Goal: Information Seeking & Learning: Learn about a topic

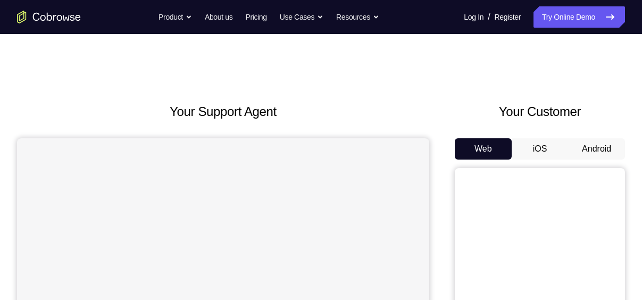
click at [611, 148] on button "Android" at bounding box center [596, 148] width 57 height 21
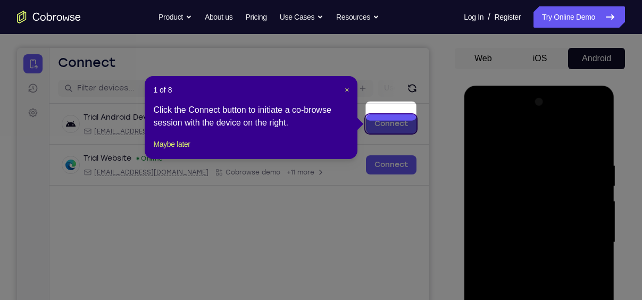
scroll to position [87, 0]
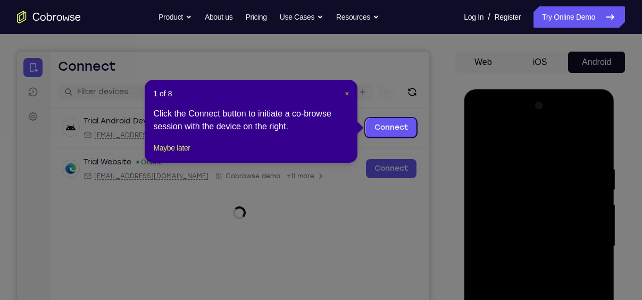
click at [346, 94] on span "×" at bounding box center [347, 93] width 4 height 9
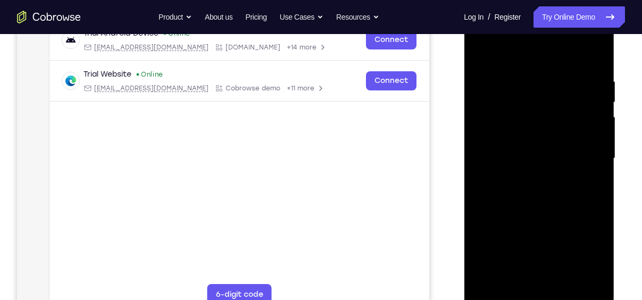
scroll to position [176, 0]
click at [536, 297] on div at bounding box center [539, 158] width 134 height 298
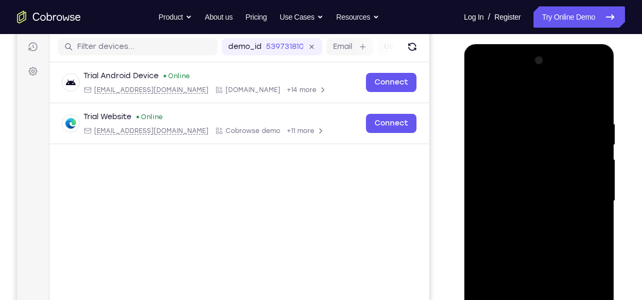
scroll to position [131, 0]
click at [588, 296] on div at bounding box center [539, 202] width 134 height 298
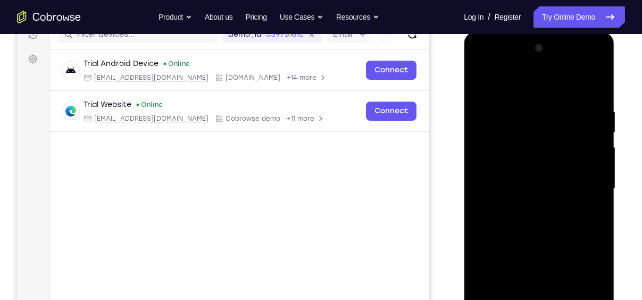
scroll to position [143, 0]
click at [497, 85] on div at bounding box center [539, 190] width 134 height 298
click at [580, 182] on div at bounding box center [539, 190] width 134 height 298
click at [527, 212] on div at bounding box center [539, 190] width 134 height 298
click at [523, 180] on div at bounding box center [539, 190] width 134 height 298
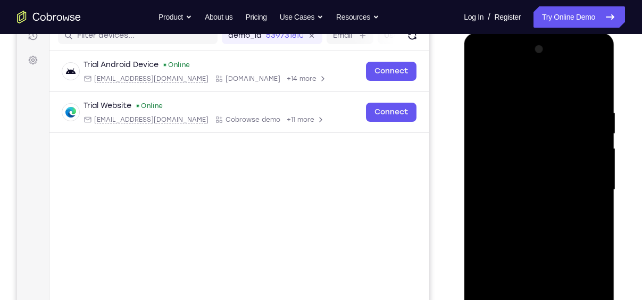
click at [542, 144] on div at bounding box center [539, 190] width 134 height 298
click at [502, 174] on div at bounding box center [539, 190] width 134 height 298
click at [526, 191] on div at bounding box center [539, 190] width 134 height 298
click at [540, 228] on div at bounding box center [539, 190] width 134 height 298
click at [542, 222] on div at bounding box center [539, 190] width 134 height 298
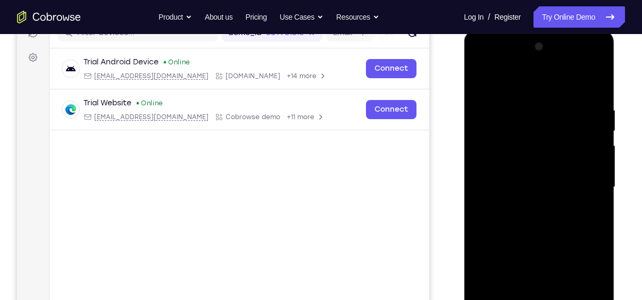
scroll to position [146, 0]
click at [524, 114] on div at bounding box center [539, 187] width 134 height 298
click at [598, 91] on div at bounding box center [539, 187] width 134 height 298
click at [529, 105] on div at bounding box center [539, 187] width 134 height 298
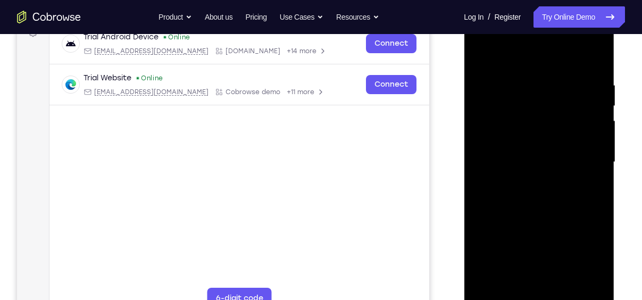
scroll to position [171, 0]
click at [581, 284] on div at bounding box center [539, 162] width 134 height 298
drag, startPoint x: 574, startPoint y: 180, endPoint x: 437, endPoint y: 199, distance: 138.7
click at [464, 199] on html "Online web based iOS Simulators and Android Emulators. Run iPhone, iPad, Mobile…" at bounding box center [540, 164] width 152 height 319
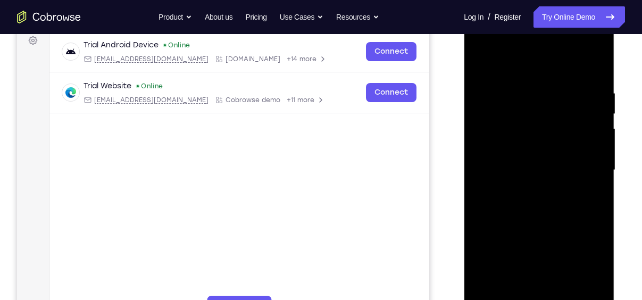
scroll to position [162, 0]
click at [593, 66] on div at bounding box center [539, 171] width 134 height 298
drag, startPoint x: 551, startPoint y: 114, endPoint x: 539, endPoint y: 279, distance: 165.4
click at [539, 279] on div at bounding box center [539, 171] width 134 height 298
click at [601, 192] on div at bounding box center [539, 171] width 134 height 298
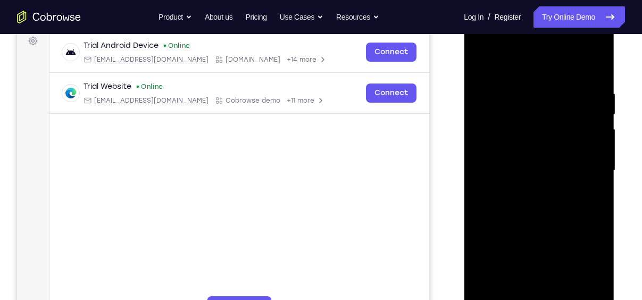
click at [601, 192] on div at bounding box center [539, 171] width 134 height 298
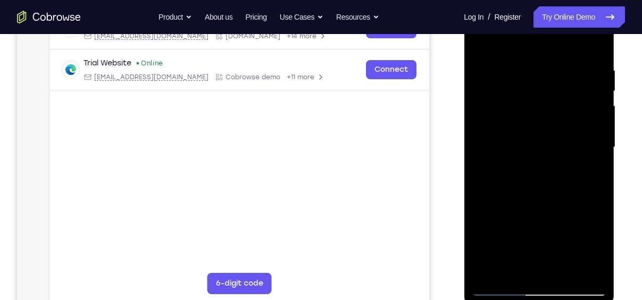
drag, startPoint x: 551, startPoint y: 182, endPoint x: 551, endPoint y: 188, distance: 6.4
click at [551, 188] on div at bounding box center [539, 147] width 134 height 298
click at [568, 271] on div at bounding box center [539, 147] width 134 height 298
click at [548, 200] on div at bounding box center [539, 147] width 134 height 298
click at [534, 169] on div at bounding box center [539, 147] width 134 height 298
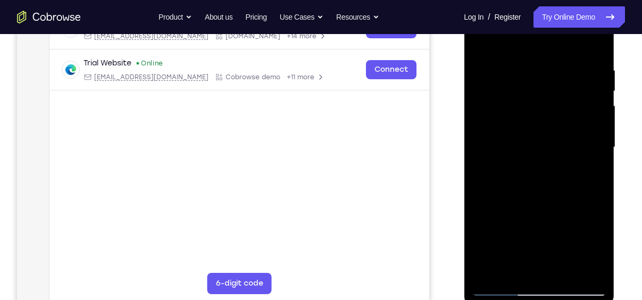
drag, startPoint x: 550, startPoint y: 138, endPoint x: 612, endPoint y: 11, distance: 141.4
click at [612, 11] on div at bounding box center [539, 148] width 151 height 317
click at [501, 289] on div at bounding box center [539, 147] width 134 height 298
click at [519, 193] on div at bounding box center [539, 147] width 134 height 298
click at [502, 272] on div at bounding box center [539, 147] width 134 height 298
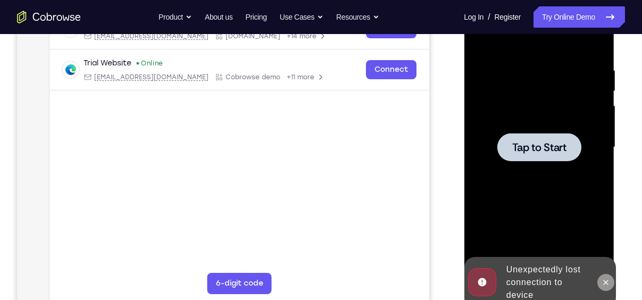
click at [608, 287] on button at bounding box center [605, 282] width 17 height 17
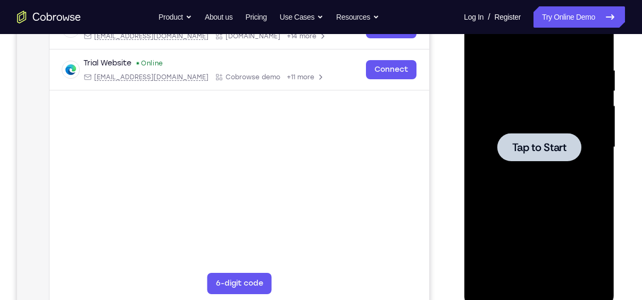
click at [545, 164] on div at bounding box center [539, 147] width 134 height 298
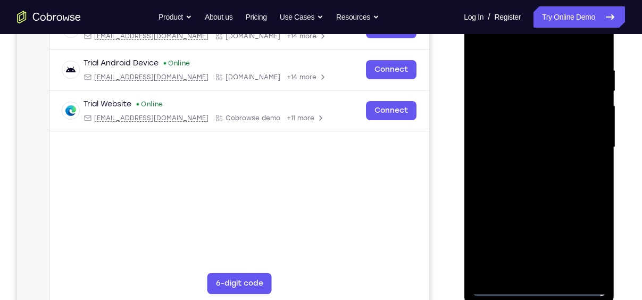
click at [541, 290] on div at bounding box center [539, 147] width 134 height 298
click at [591, 244] on div at bounding box center [539, 147] width 134 height 298
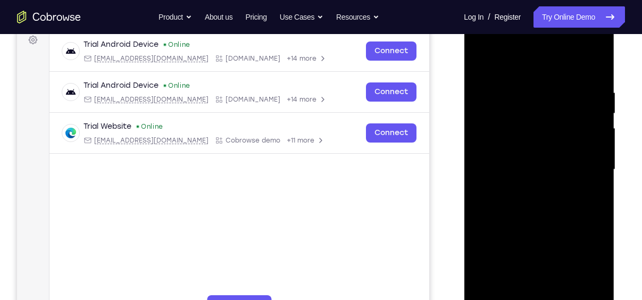
scroll to position [164, 0]
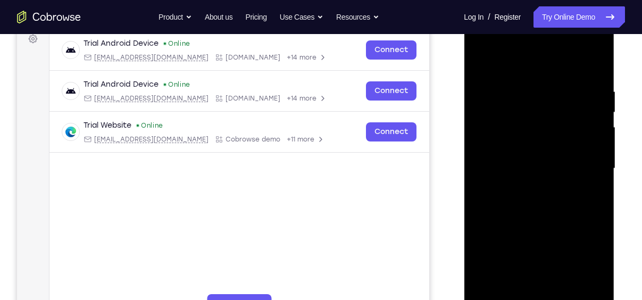
click at [508, 62] on div at bounding box center [539, 169] width 134 height 298
click at [582, 163] on div at bounding box center [539, 169] width 134 height 298
click at [531, 188] on div at bounding box center [539, 169] width 134 height 298
click at [532, 148] on div at bounding box center [539, 169] width 134 height 298
click at [524, 158] on div at bounding box center [539, 169] width 134 height 298
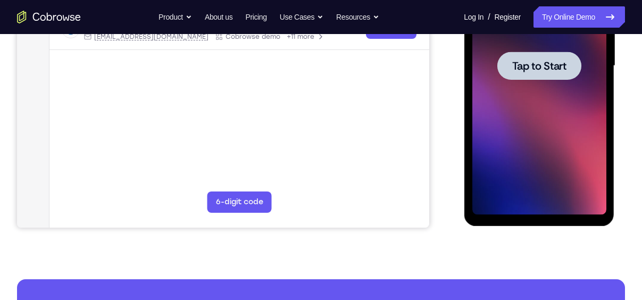
scroll to position [267, 0]
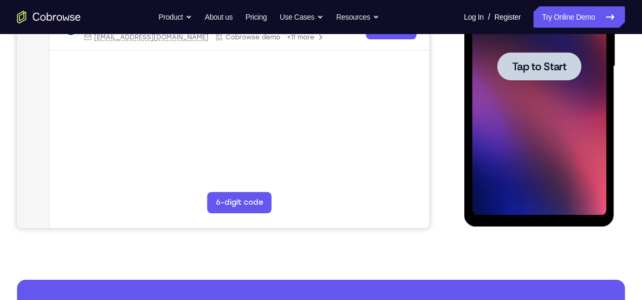
click at [504, 123] on div at bounding box center [539, 66] width 134 height 298
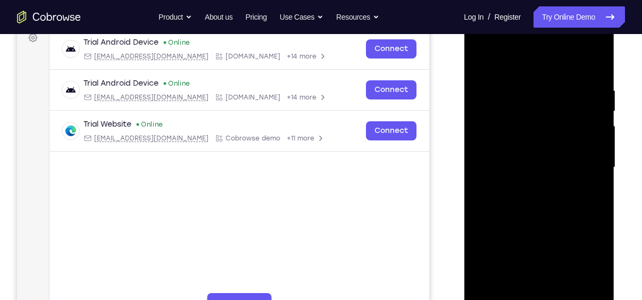
scroll to position [210, 0]
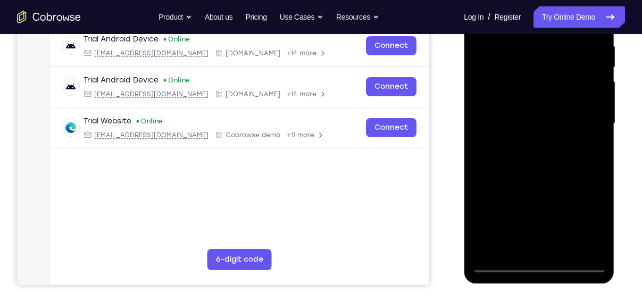
click at [537, 264] on div at bounding box center [539, 123] width 134 height 298
click at [584, 219] on div at bounding box center [539, 123] width 134 height 298
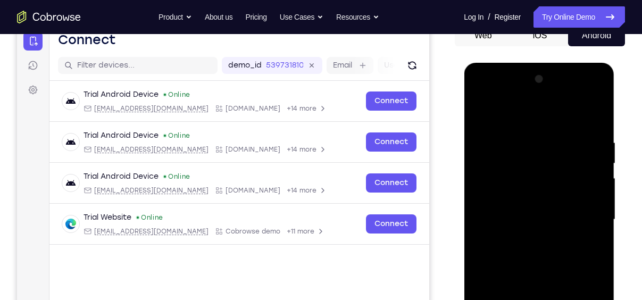
scroll to position [109, 0]
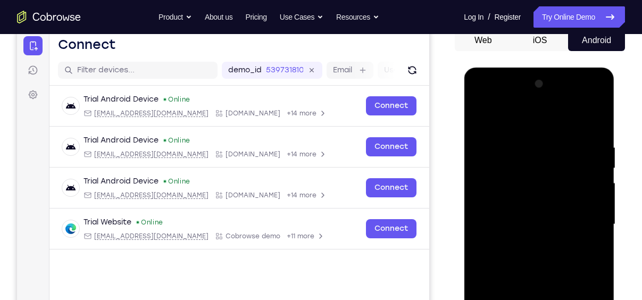
click at [502, 113] on div at bounding box center [539, 225] width 134 height 298
click at [585, 218] on div at bounding box center [539, 225] width 134 height 298
click at [529, 244] on div at bounding box center [539, 225] width 134 height 298
click at [519, 214] on div at bounding box center [539, 225] width 134 height 298
click at [500, 182] on div at bounding box center [539, 225] width 134 height 298
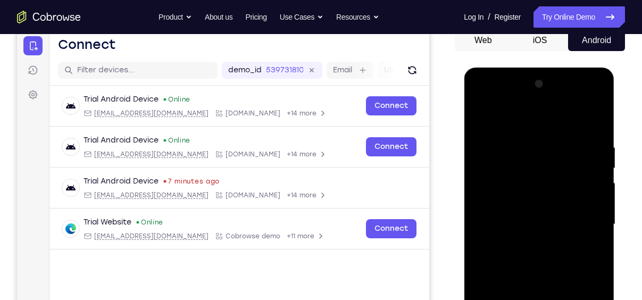
click at [534, 182] on div at bounding box center [539, 225] width 134 height 298
click at [516, 204] on div at bounding box center [539, 225] width 134 height 298
click at [518, 222] on div at bounding box center [539, 225] width 134 height 298
click at [533, 265] on div at bounding box center [539, 225] width 134 height 298
click at [596, 125] on div at bounding box center [539, 225] width 134 height 298
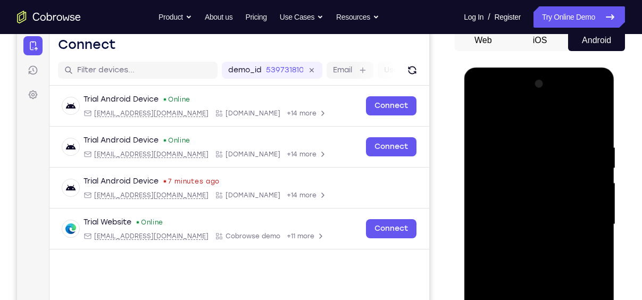
click at [527, 142] on div at bounding box center [539, 225] width 134 height 298
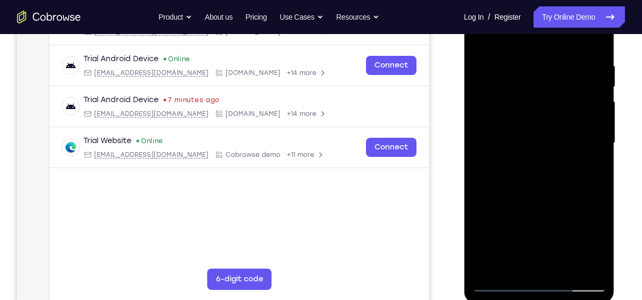
scroll to position [193, 0]
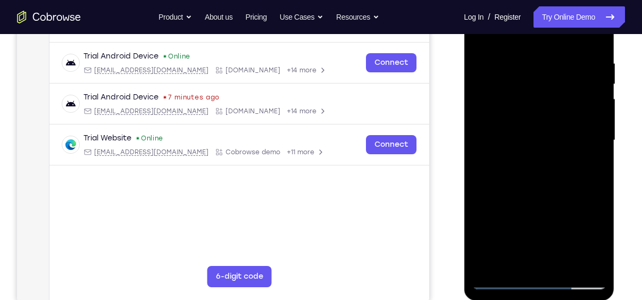
click at [591, 262] on div at bounding box center [539, 140] width 134 height 298
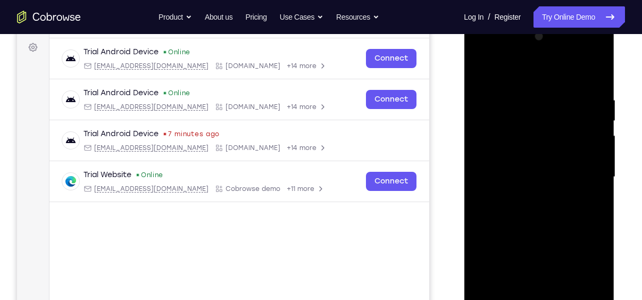
scroll to position [155, 0]
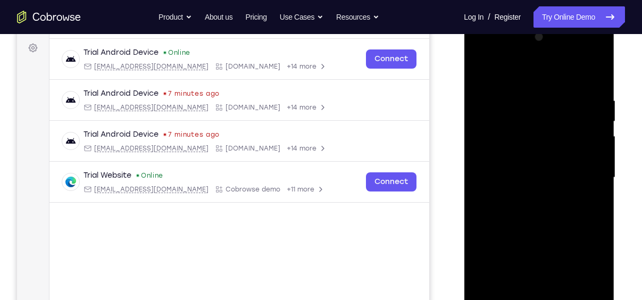
click at [595, 77] on div at bounding box center [539, 178] width 134 height 298
click at [597, 68] on div at bounding box center [539, 178] width 134 height 298
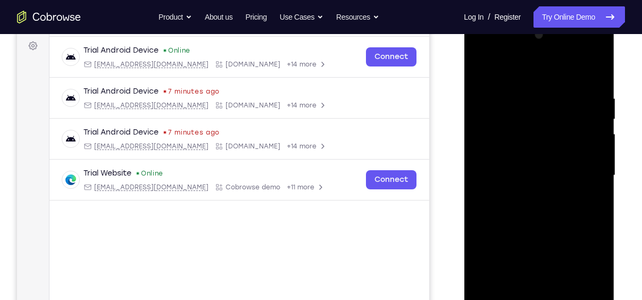
scroll to position [153, 0]
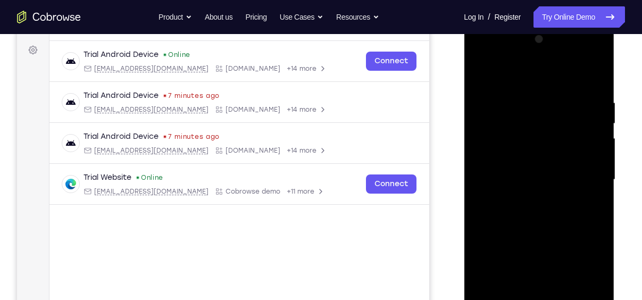
click at [596, 100] on div at bounding box center [539, 180] width 134 height 298
click at [477, 102] on div at bounding box center [539, 180] width 134 height 298
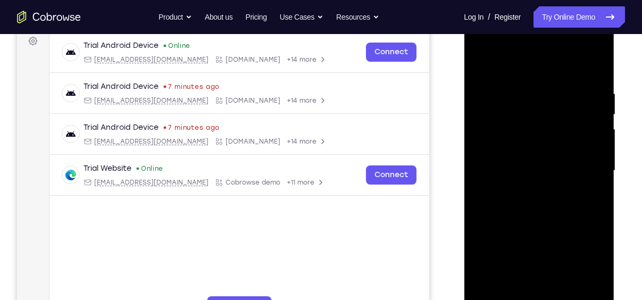
scroll to position [162, 0]
click at [482, 63] on div at bounding box center [539, 171] width 134 height 298
click at [562, 295] on div at bounding box center [539, 171] width 134 height 298
click at [541, 227] on div at bounding box center [539, 171] width 134 height 298
click at [522, 206] on div at bounding box center [539, 171] width 134 height 298
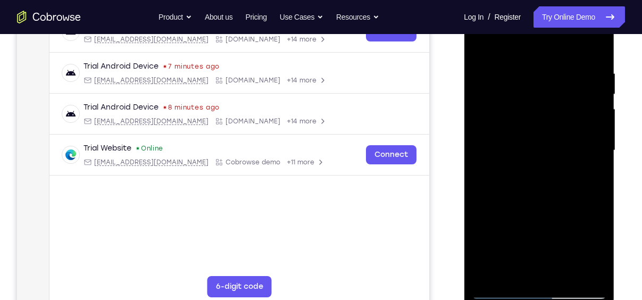
scroll to position [183, 0]
click at [494, 268] on div at bounding box center [539, 150] width 134 height 298
click at [589, 176] on div at bounding box center [539, 150] width 134 height 298
click at [590, 175] on div at bounding box center [539, 150] width 134 height 298
click at [500, 292] on div at bounding box center [539, 150] width 134 height 298
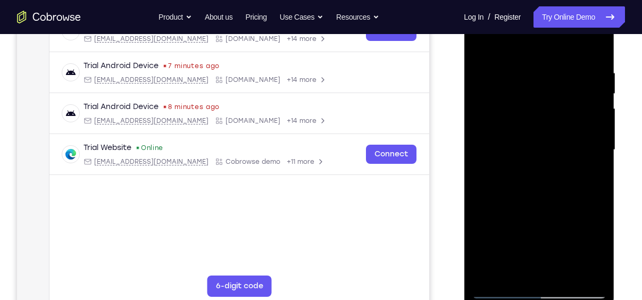
click at [500, 292] on div at bounding box center [539, 150] width 134 height 298
click at [537, 148] on div at bounding box center [539, 150] width 134 height 298
click at [501, 289] on div at bounding box center [539, 150] width 134 height 298
click at [500, 292] on div at bounding box center [539, 150] width 134 height 298
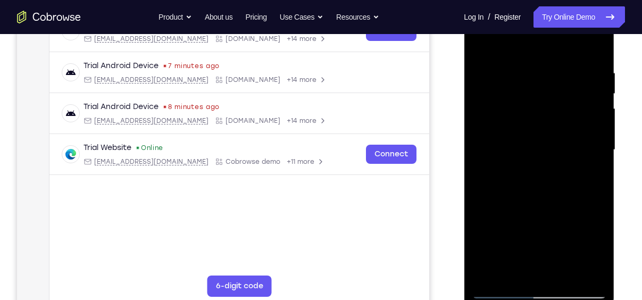
click at [591, 275] on div at bounding box center [539, 150] width 134 height 298
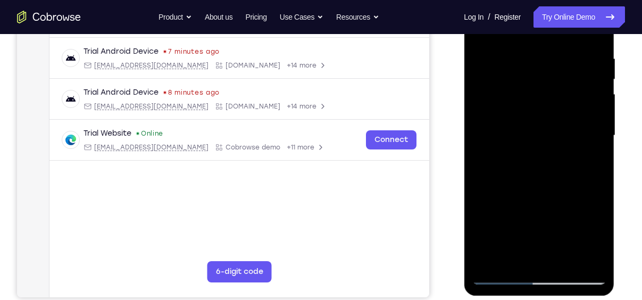
scroll to position [198, 0]
drag, startPoint x: 540, startPoint y: 127, endPoint x: 533, endPoint y: 87, distance: 40.1
click at [533, 87] on div at bounding box center [539, 135] width 134 height 298
click at [579, 182] on div at bounding box center [539, 135] width 134 height 298
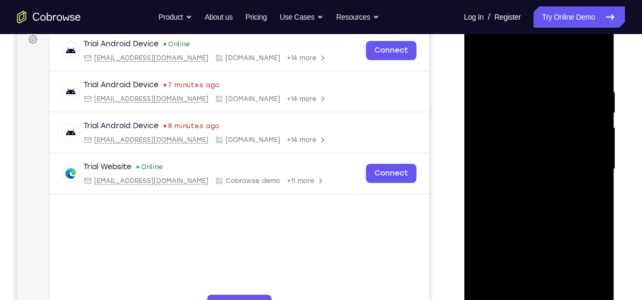
scroll to position [163, 0]
drag, startPoint x: 579, startPoint y: 217, endPoint x: 581, endPoint y: 261, distance: 44.2
click at [581, 261] on div at bounding box center [539, 170] width 134 height 298
click at [598, 156] on div at bounding box center [539, 170] width 134 height 298
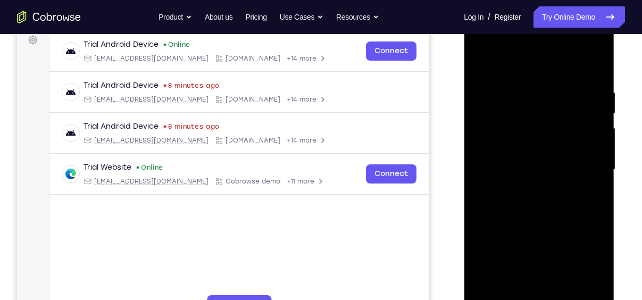
click at [598, 156] on div at bounding box center [539, 170] width 134 height 298
click at [599, 154] on div at bounding box center [539, 170] width 134 height 298
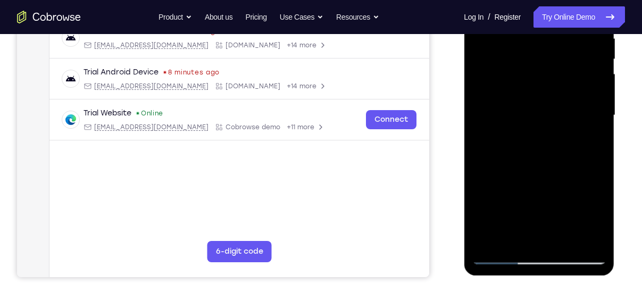
scroll to position [218, 0]
click at [502, 259] on div at bounding box center [539, 115] width 134 height 298
click at [513, 241] on div at bounding box center [539, 115] width 134 height 298
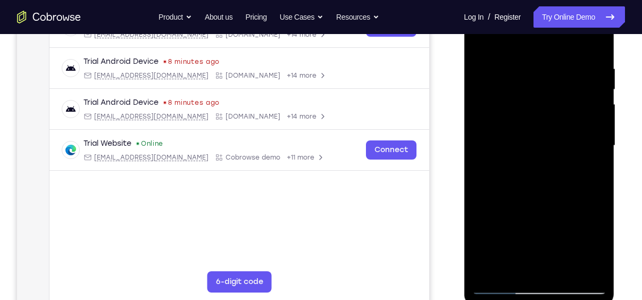
scroll to position [184, 0]
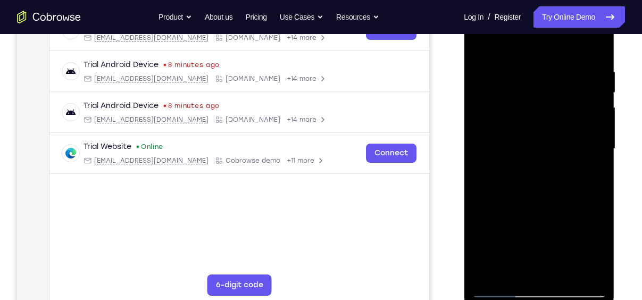
click at [519, 43] on div at bounding box center [539, 149] width 134 height 298
click at [502, 146] on div at bounding box center [539, 149] width 134 height 298
click at [498, 61] on div at bounding box center [539, 149] width 134 height 298
click at [490, 71] on div at bounding box center [539, 149] width 134 height 298
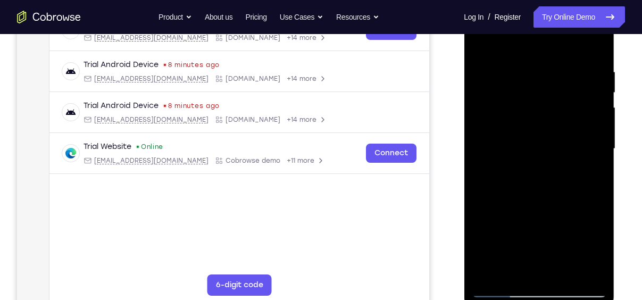
drag, startPoint x: 530, startPoint y: 88, endPoint x: 559, endPoint y: 233, distance: 147.8
click at [559, 233] on div at bounding box center [539, 149] width 134 height 298
click at [484, 224] on div at bounding box center [539, 149] width 134 height 298
drag, startPoint x: 484, startPoint y: 224, endPoint x: 484, endPoint y: 176, distance: 47.9
click at [484, 176] on div at bounding box center [539, 149] width 134 height 298
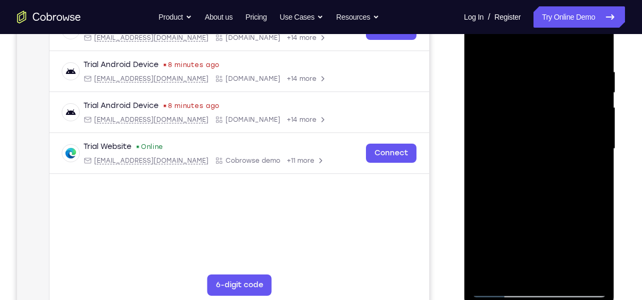
click at [599, 111] on div at bounding box center [539, 149] width 134 height 298
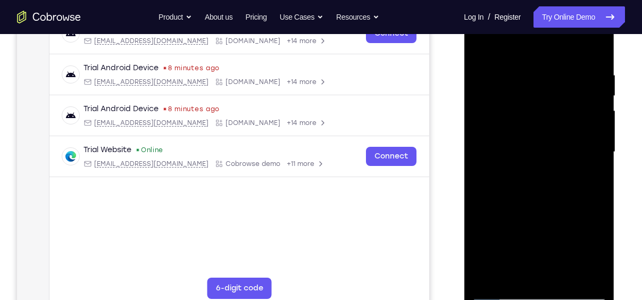
scroll to position [179, 0]
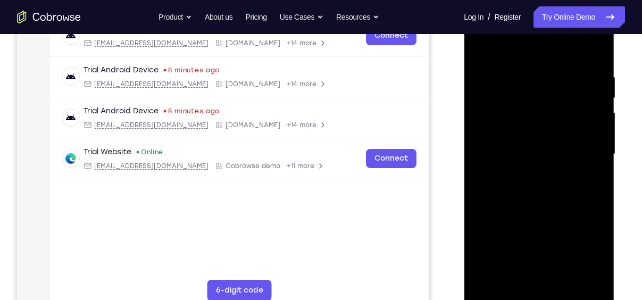
click at [598, 116] on div at bounding box center [539, 154] width 134 height 298
click at [482, 115] on div at bounding box center [539, 154] width 134 height 298
drag, startPoint x: 540, startPoint y: 143, endPoint x: 538, endPoint y: 136, distance: 7.2
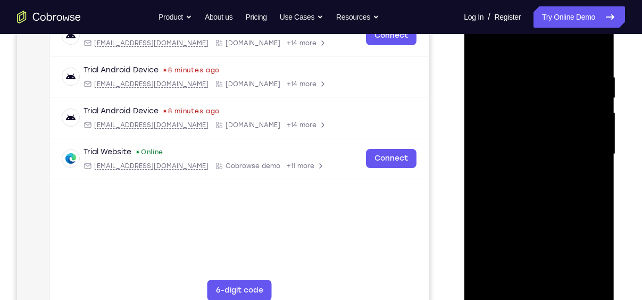
click at [538, 136] on div at bounding box center [539, 154] width 134 height 298
click at [497, 212] on div at bounding box center [539, 154] width 134 height 298
click at [513, 241] on div at bounding box center [539, 154] width 134 height 298
click at [511, 276] on div at bounding box center [539, 154] width 134 height 298
click at [569, 231] on div at bounding box center [539, 154] width 134 height 298
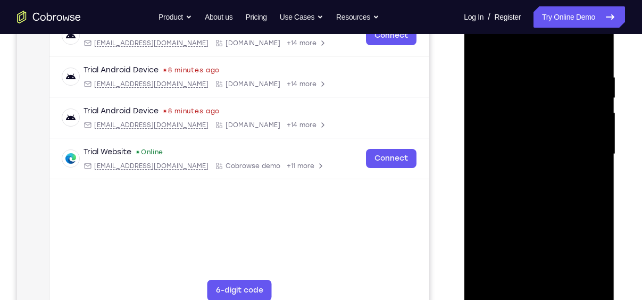
click at [569, 231] on div at bounding box center [539, 154] width 134 height 298
click at [592, 141] on div at bounding box center [539, 154] width 134 height 298
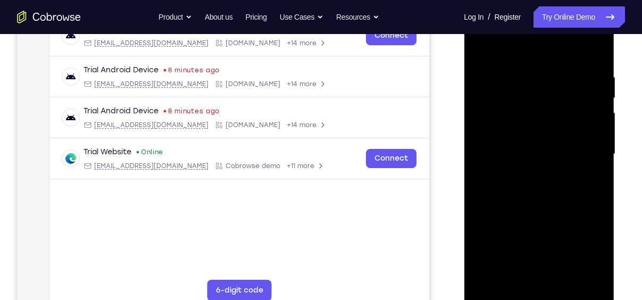
click at [499, 296] on div at bounding box center [539, 154] width 134 height 298
click at [574, 205] on div at bounding box center [539, 155] width 134 height 298
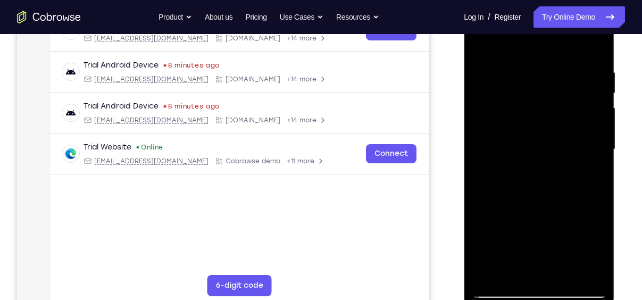
scroll to position [184, 0]
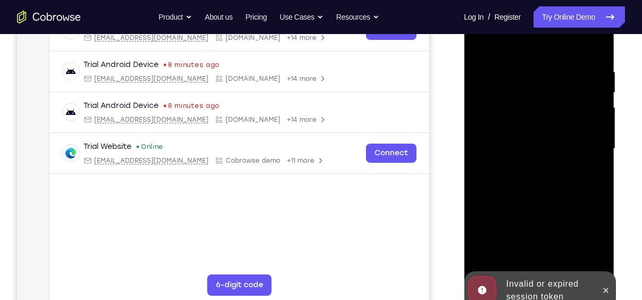
click at [505, 293] on div "Invalid or expired session token" at bounding box center [548, 291] width 93 height 34
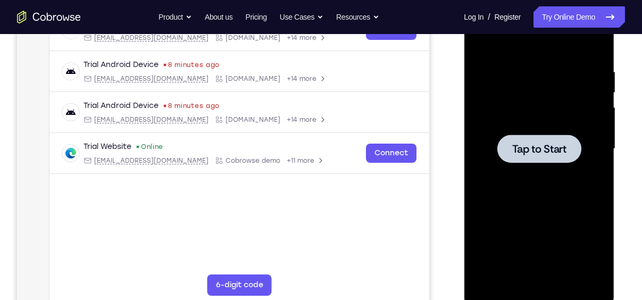
click at [517, 151] on span "Tap to Start" at bounding box center [539, 149] width 54 height 11
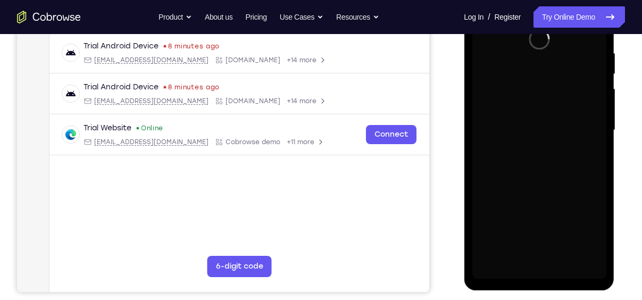
scroll to position [203, 0]
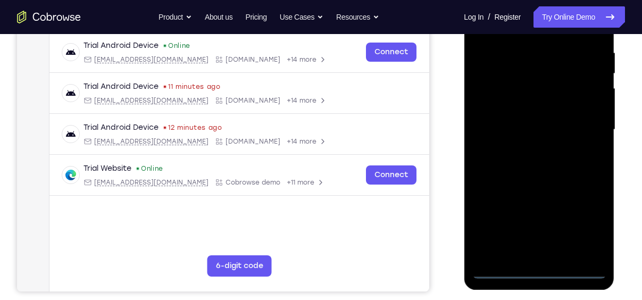
click at [540, 274] on div at bounding box center [539, 130] width 134 height 298
click at [585, 225] on div at bounding box center [539, 130] width 134 height 298
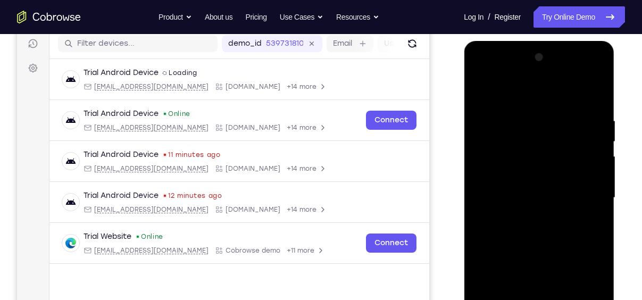
scroll to position [156, 0]
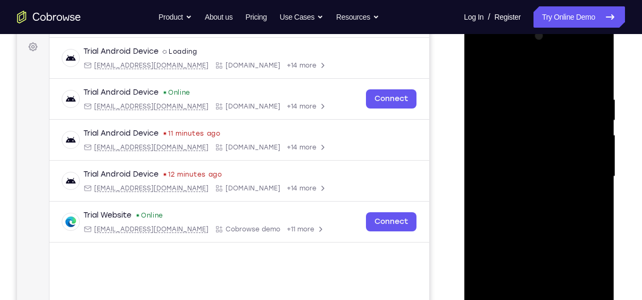
click at [507, 70] on div at bounding box center [539, 177] width 134 height 298
click at [584, 167] on div at bounding box center [539, 177] width 134 height 298
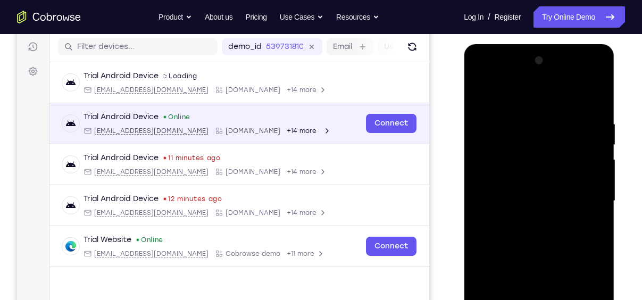
scroll to position [0, 0]
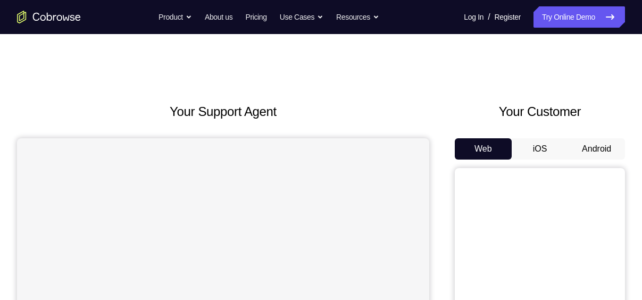
scroll to position [109, 0]
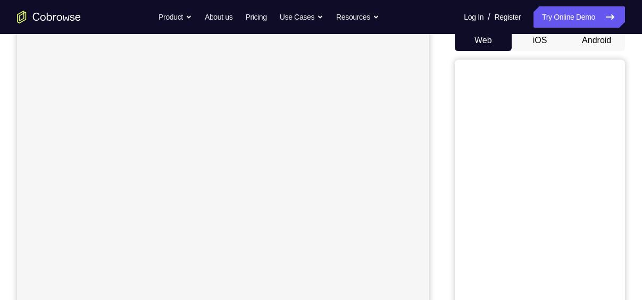
click at [592, 39] on button "Android" at bounding box center [596, 40] width 57 height 21
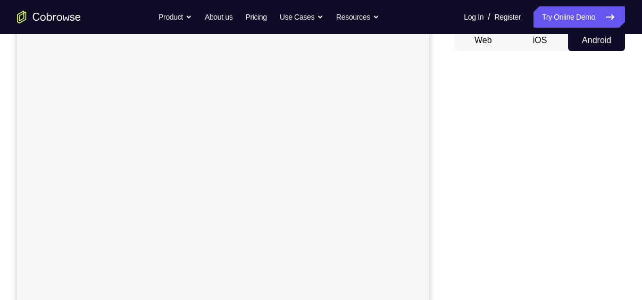
click at [592, 39] on button "Android" at bounding box center [596, 40] width 57 height 21
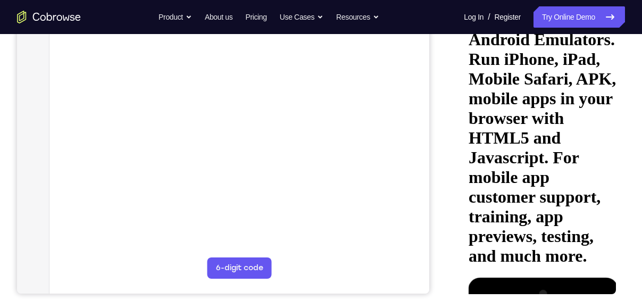
scroll to position [0, 0]
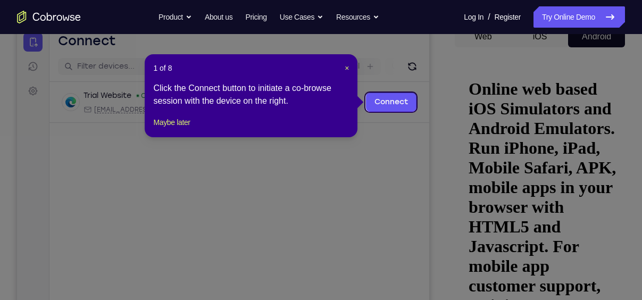
scroll to position [112, 0]
click at [345, 67] on span "×" at bounding box center [347, 68] width 4 height 9
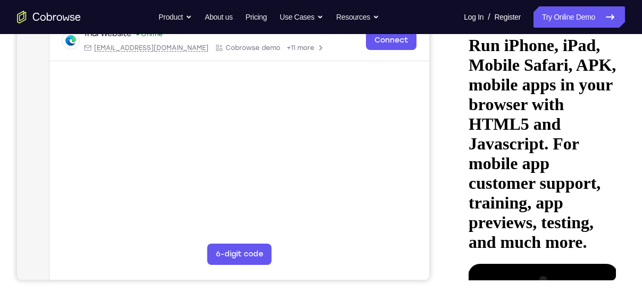
scroll to position [216, 0]
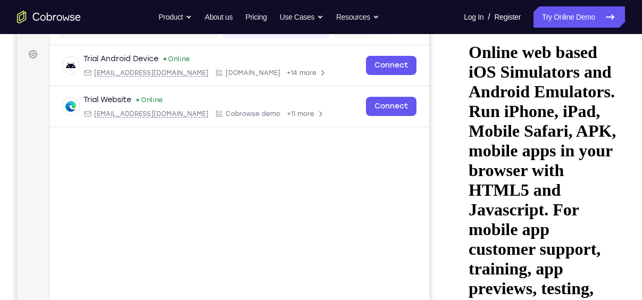
scroll to position [150, 0]
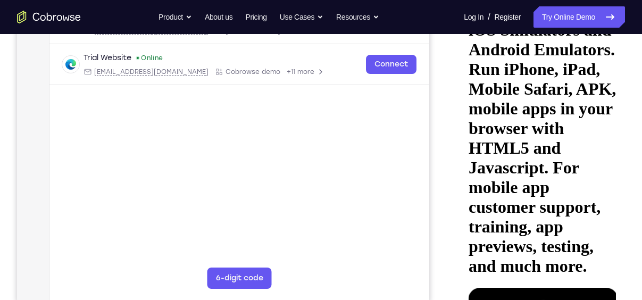
scroll to position [192, 0]
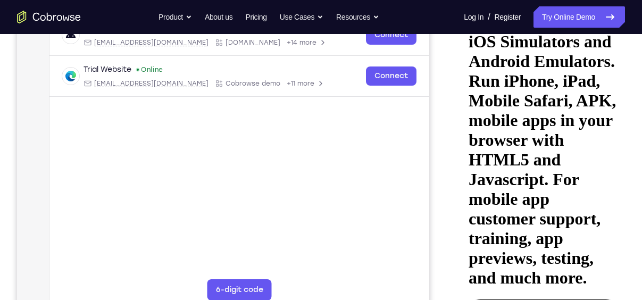
scroll to position [181, 0]
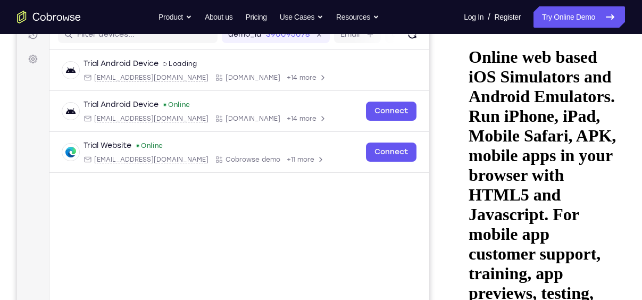
scroll to position [145, 0]
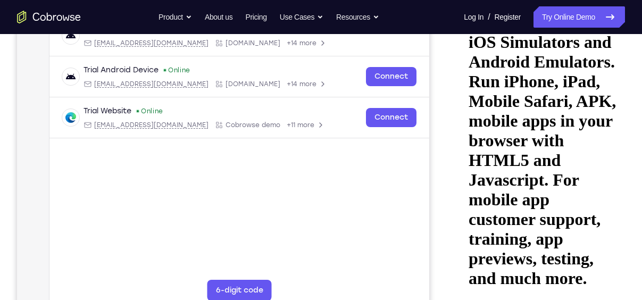
scroll to position [179, 0]
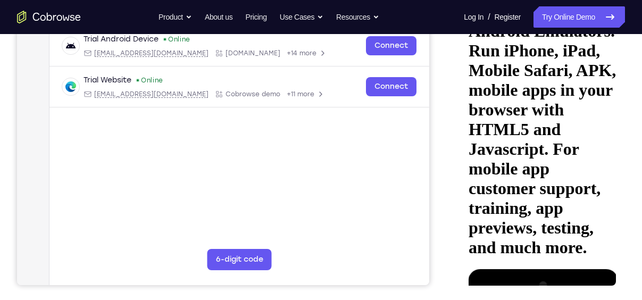
scroll to position [210, 0]
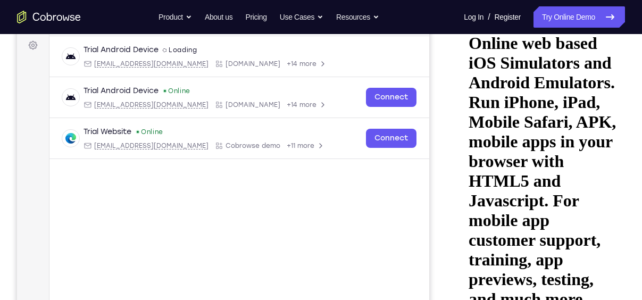
scroll to position [158, 0]
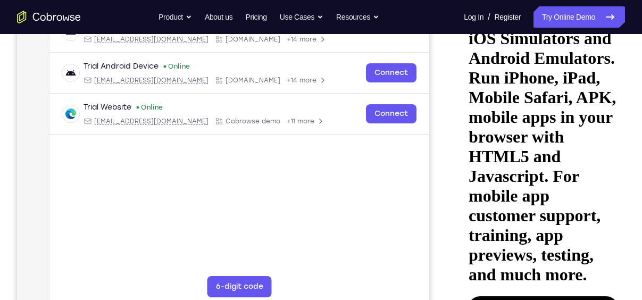
scroll to position [183, 0]
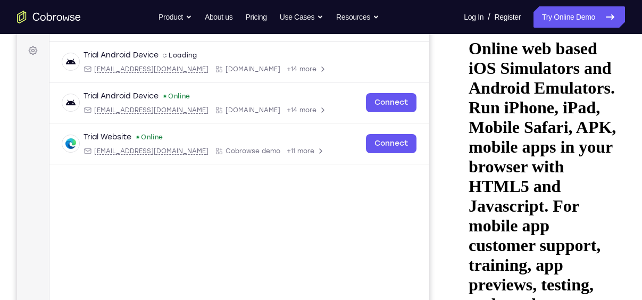
scroll to position [190, 0]
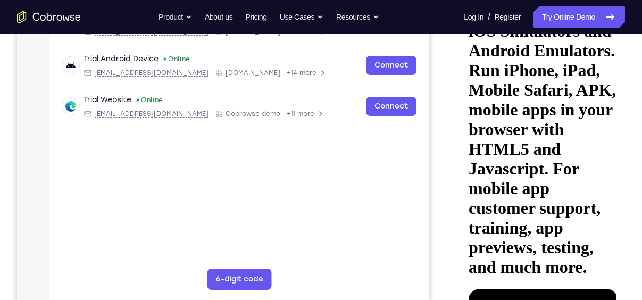
drag, startPoint x: 576, startPoint y: 139, endPoint x: 504, endPoint y: 143, distance: 72.5
drag, startPoint x: 504, startPoint y: 143, endPoint x: 589, endPoint y: 159, distance: 86.6
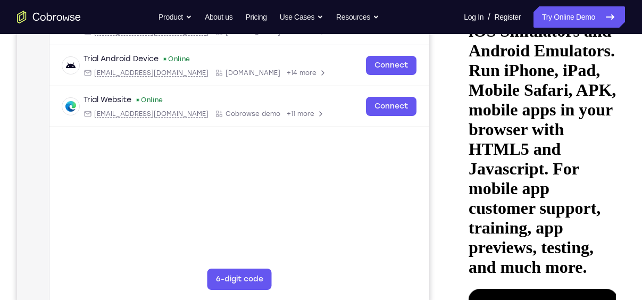
drag, startPoint x: 590, startPoint y: 193, endPoint x: 556, endPoint y: 65, distance: 132.1
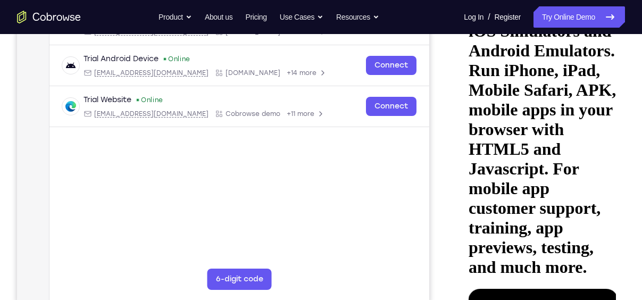
drag, startPoint x: 534, startPoint y: 98, endPoint x: 534, endPoint y: 172, distance: 73.5
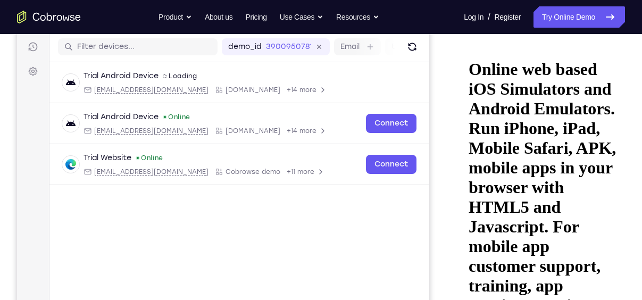
scroll to position [131, 0]
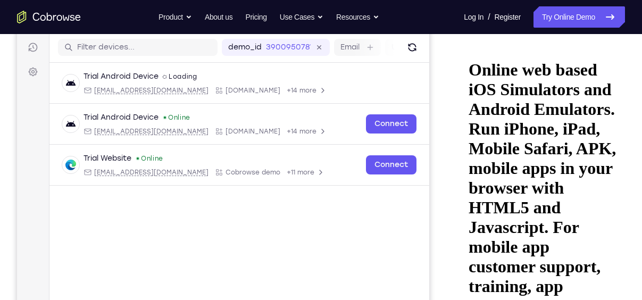
drag, startPoint x: 541, startPoint y: 197, endPoint x: 534, endPoint y: 222, distance: 25.6
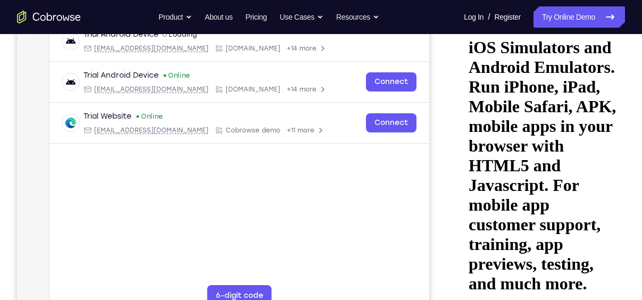
scroll to position [174, 0]
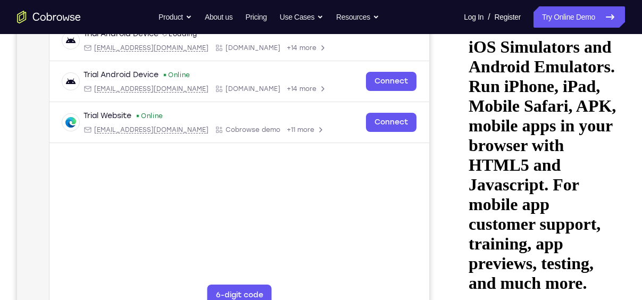
drag, startPoint x: 585, startPoint y: 252, endPoint x: 551, endPoint y: 245, distance: 34.8
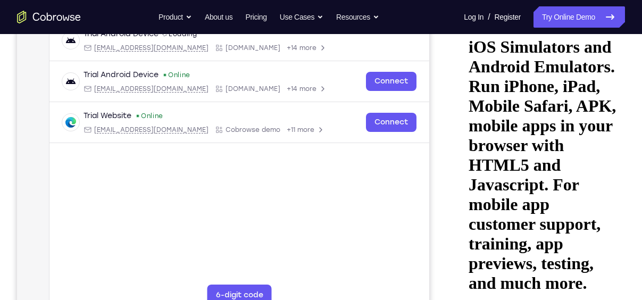
drag, startPoint x: 577, startPoint y: 216, endPoint x: 514, endPoint y: 207, distance: 63.9
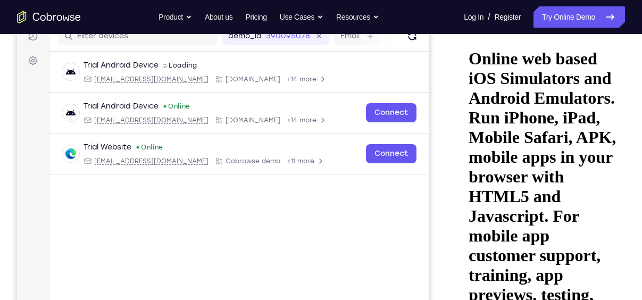
scroll to position [142, 0]
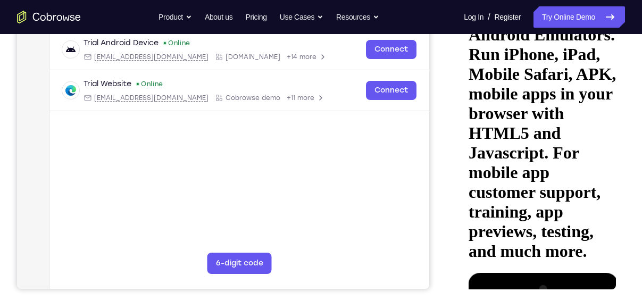
scroll to position [207, 0]
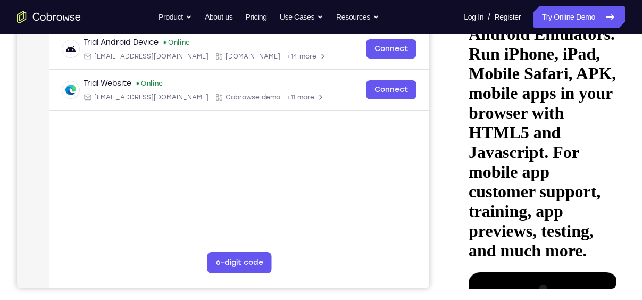
drag, startPoint x: 578, startPoint y: 69, endPoint x: 567, endPoint y: 97, distance: 30.7
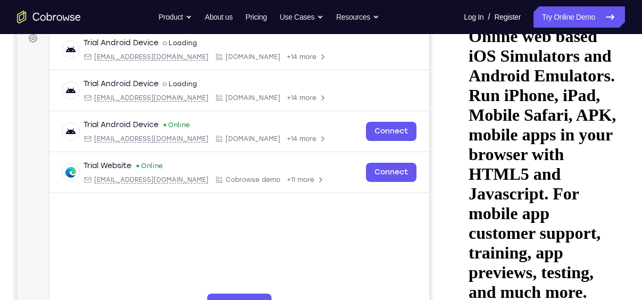
scroll to position [159, 0]
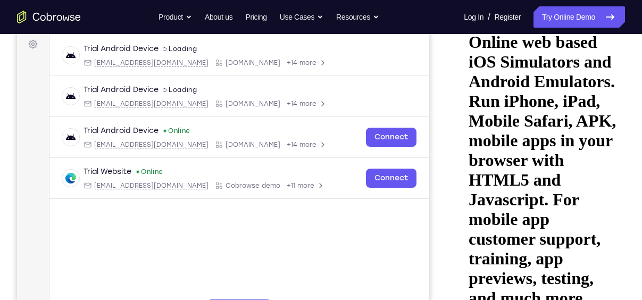
click at [30, 14] on icon "Go to the home page" at bounding box center [49, 17] width 64 height 13
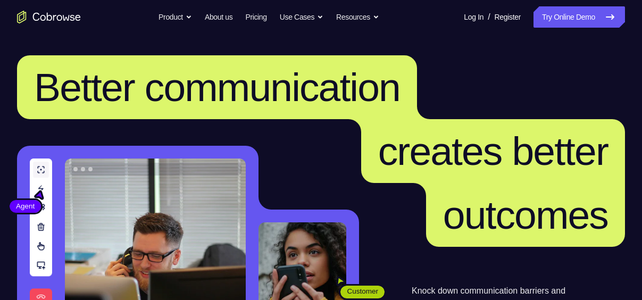
click at [32, 14] on icon "Go to the home page" at bounding box center [49, 17] width 64 height 13
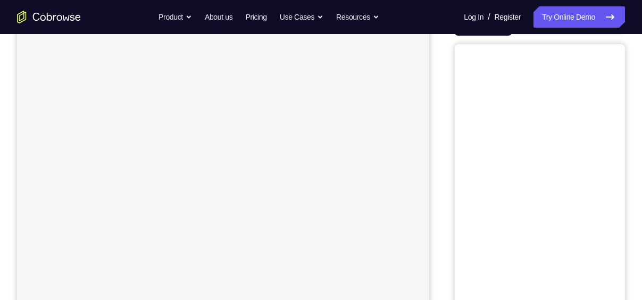
scroll to position [127, 0]
